Goal: Task Accomplishment & Management: Manage account settings

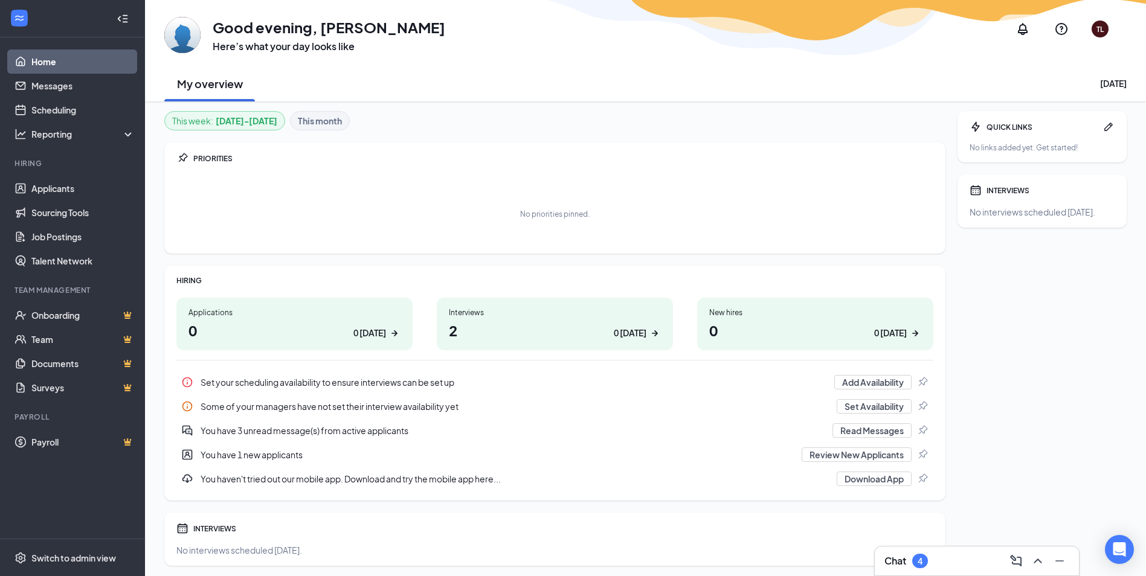
click at [473, 309] on div "Interviews" at bounding box center [555, 313] width 212 height 10
click at [463, 308] on div "Interviews" at bounding box center [555, 313] width 212 height 10
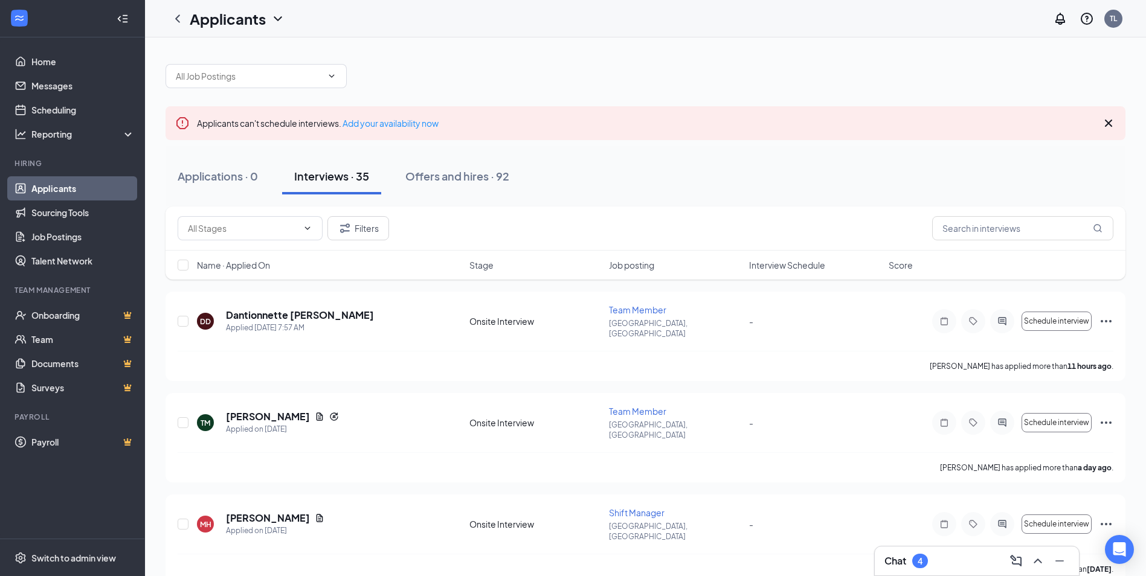
click at [23, 22] on icon "WorkstreamLogo" at bounding box center [19, 18] width 12 height 12
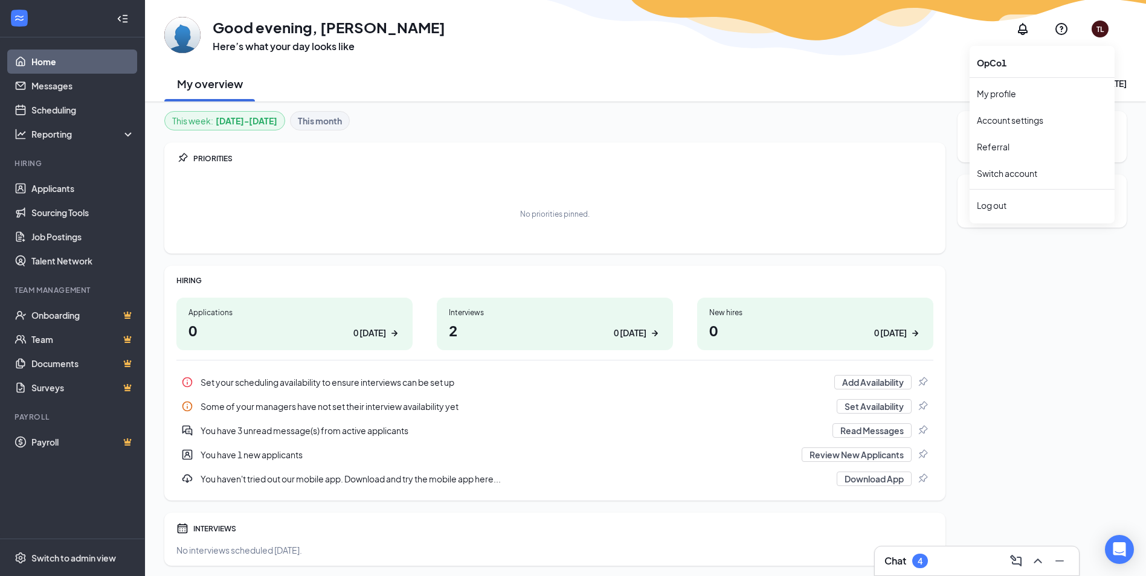
click at [1106, 28] on div "TL" at bounding box center [1100, 29] width 17 height 17
click at [1097, 28] on div "TL" at bounding box center [1100, 29] width 7 height 10
click at [1022, 95] on link "My profile" at bounding box center [1042, 94] width 131 height 12
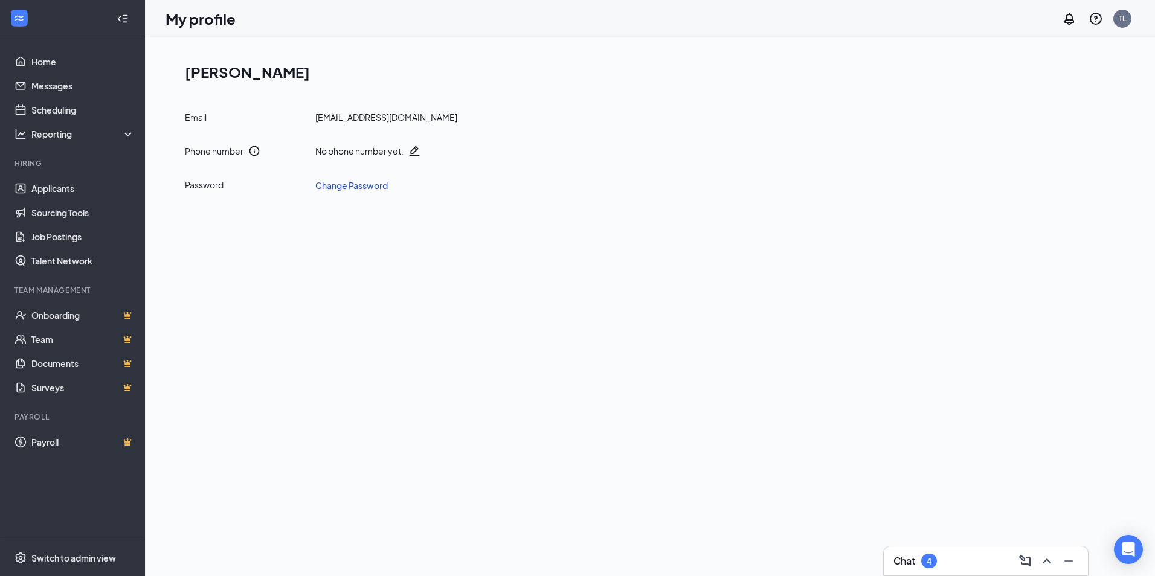
click at [369, 183] on link "Change Password" at bounding box center [351, 185] width 73 height 13
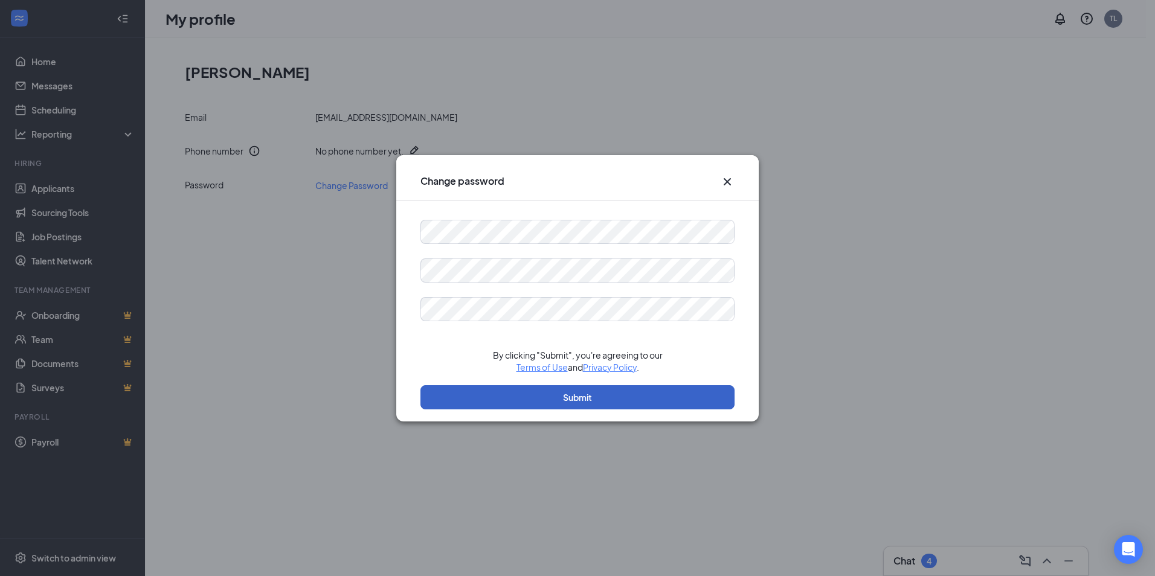
click at [593, 399] on button "Submit" at bounding box center [578, 398] width 314 height 24
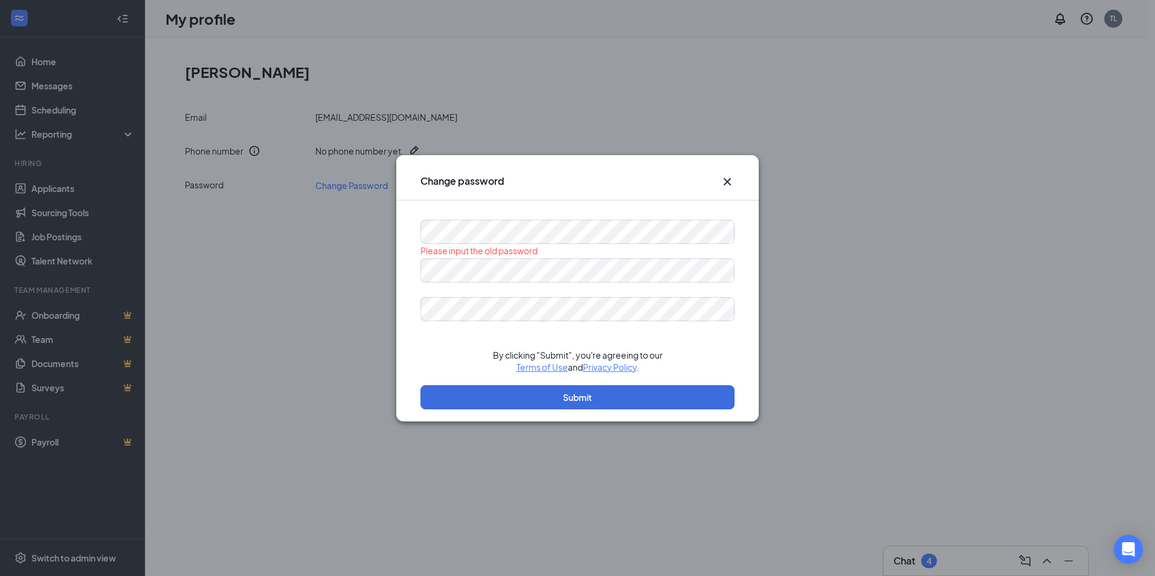
click at [729, 179] on icon "Cross" at bounding box center [727, 182] width 15 height 15
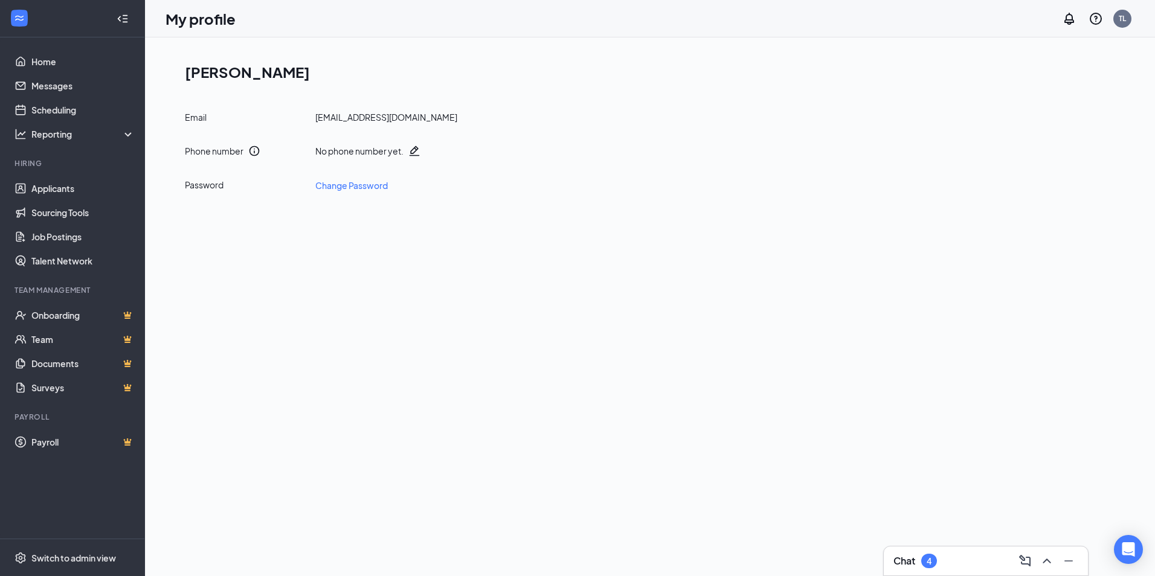
click at [120, 16] on icon "Collapse" at bounding box center [123, 19] width 12 height 12
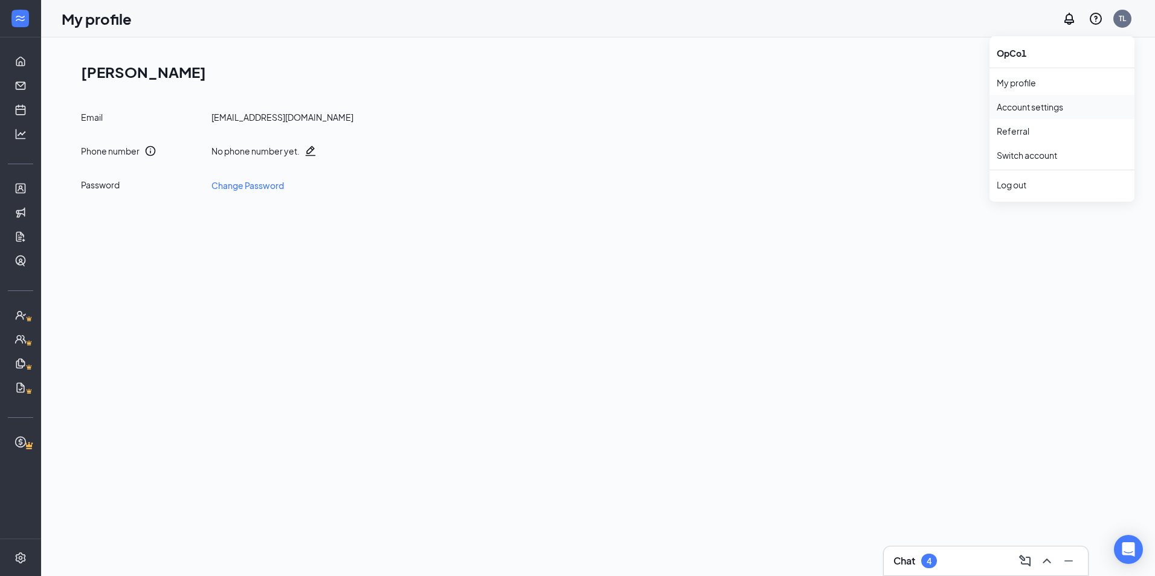
click at [1043, 106] on link "Account settings" at bounding box center [1062, 107] width 131 height 12
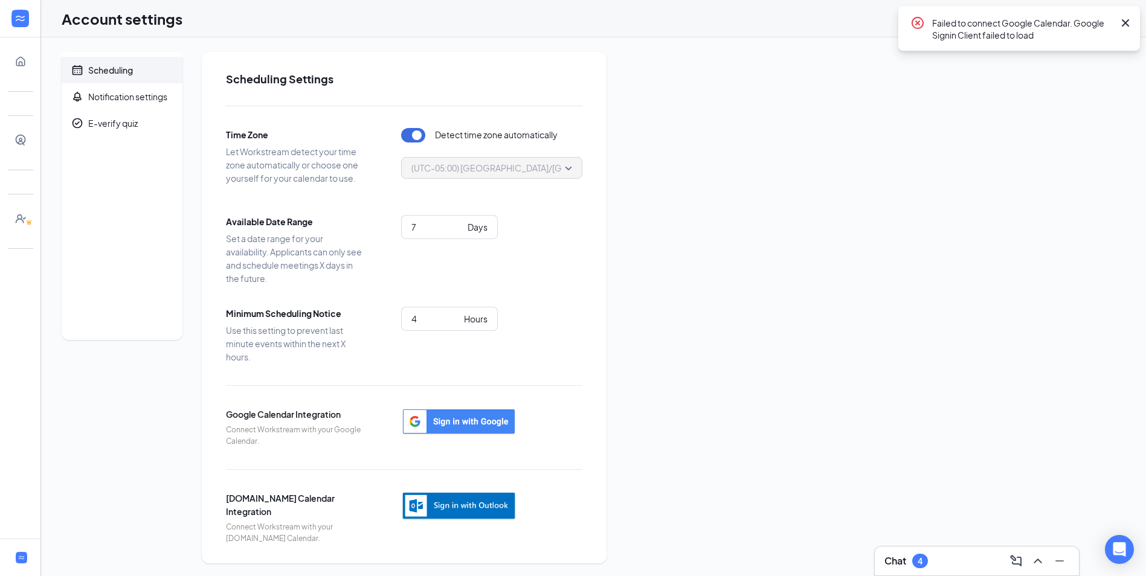
click at [1126, 21] on icon "Cross" at bounding box center [1125, 23] width 15 height 15
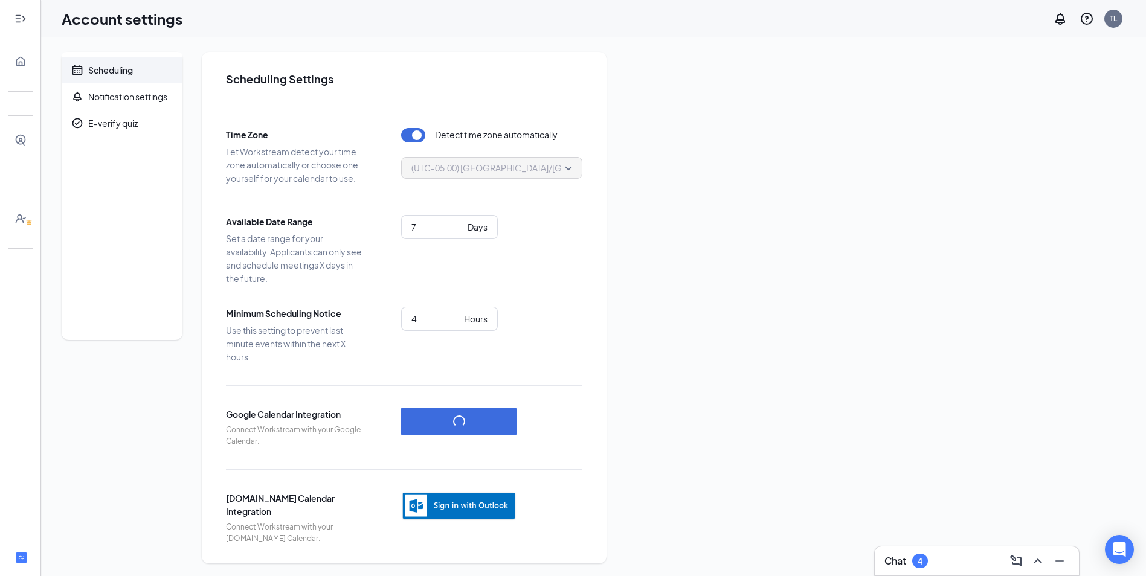
click at [25, 18] on icon "Expand" at bounding box center [21, 19] width 12 height 12
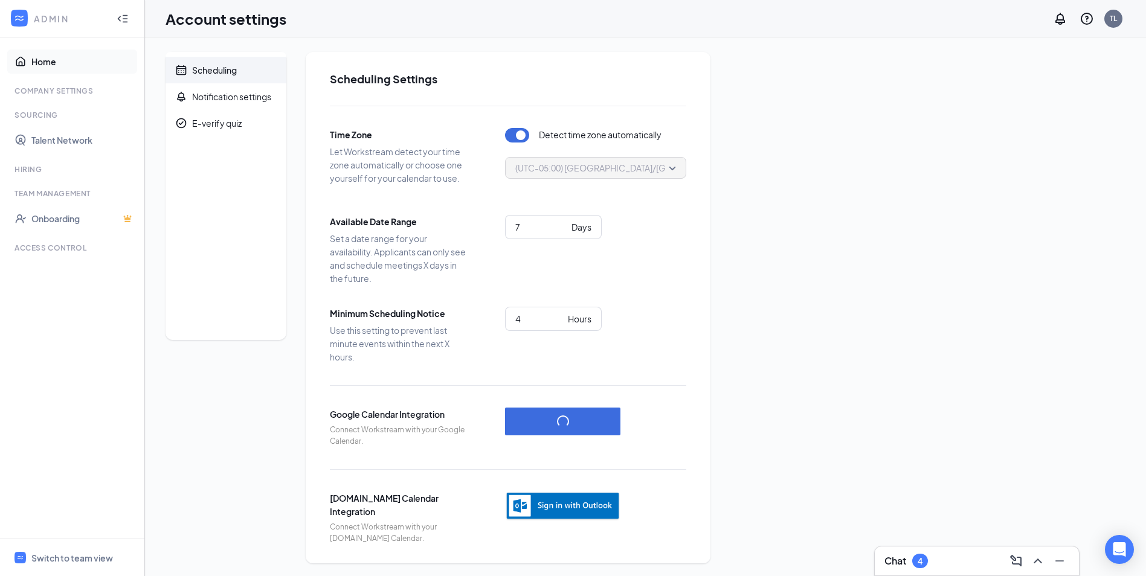
click at [52, 64] on link "Home" at bounding box center [82, 62] width 103 height 24
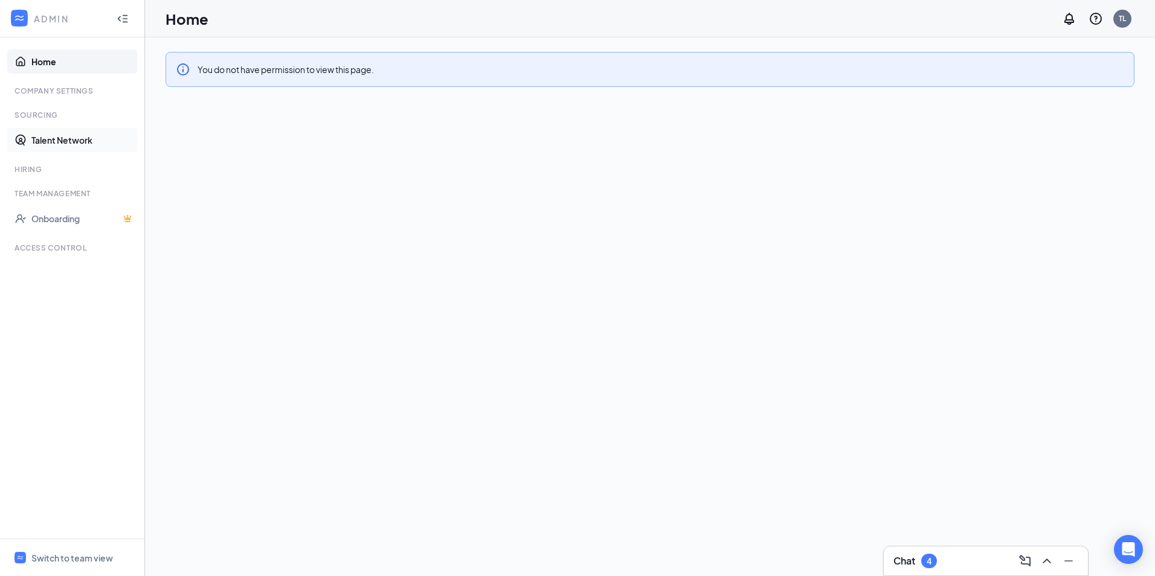
click at [61, 141] on link "Talent Network" at bounding box center [82, 140] width 103 height 24
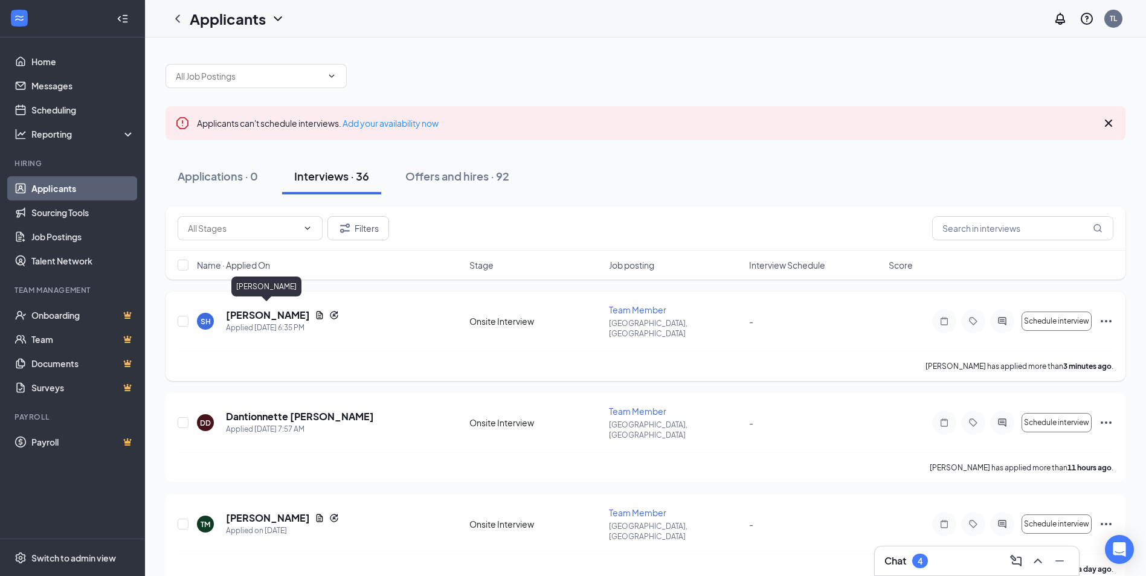
click at [268, 312] on h5 "Shawndale Huff" at bounding box center [268, 315] width 84 height 13
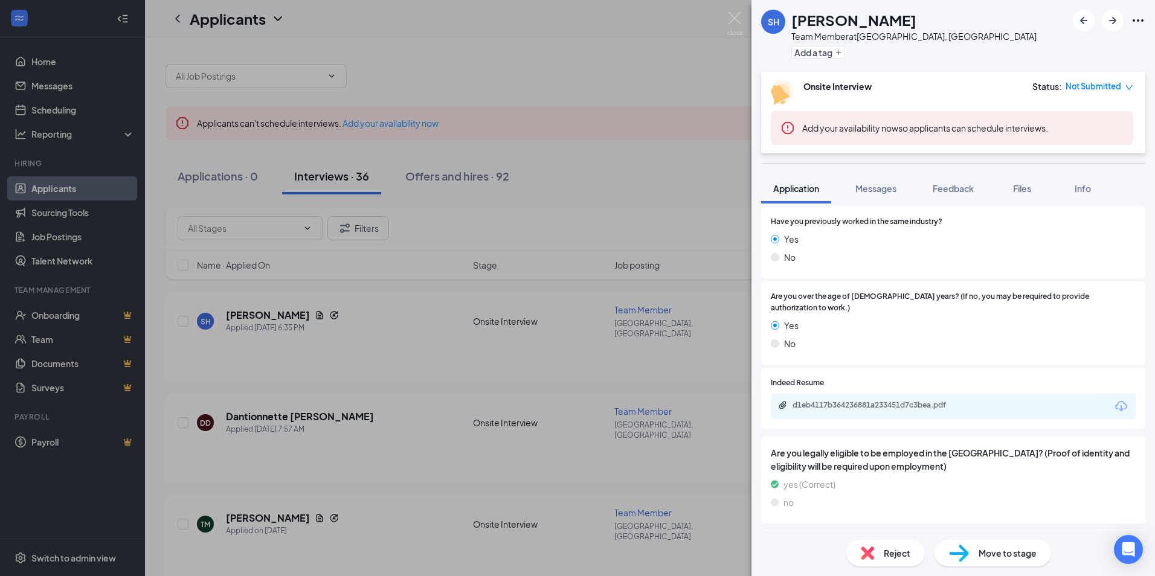
scroll to position [544, 0]
click at [887, 399] on div "d1eb4117b364236881a233451d7c3bea.pdf" at bounding box center [877, 404] width 169 height 10
